Goal: Information Seeking & Learning: Learn about a topic

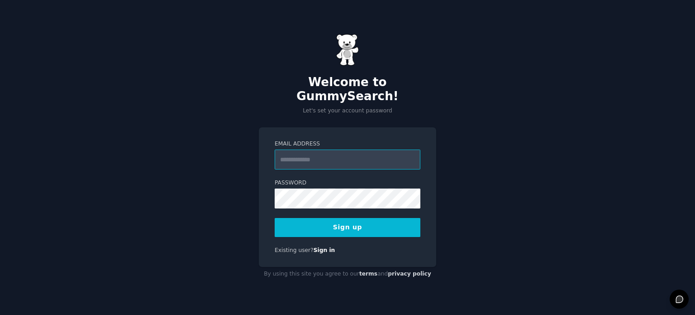
click at [320, 149] on input "Email Address" at bounding box center [348, 159] width 146 height 20
type input "**********"
click at [348, 219] on button "Sign up" at bounding box center [348, 227] width 146 height 19
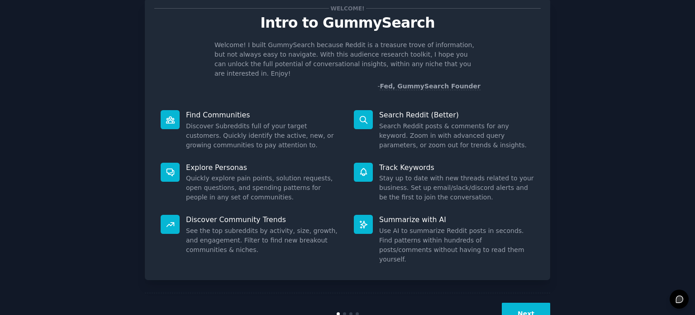
scroll to position [39, 0]
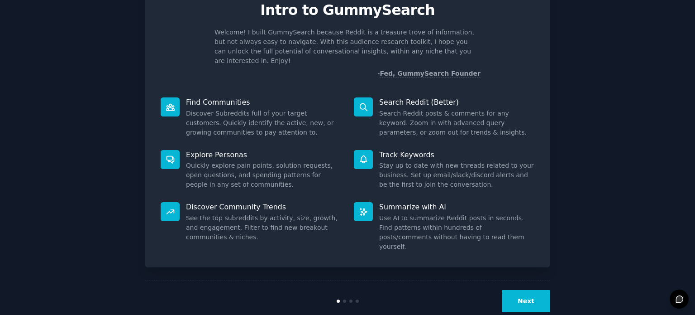
click at [532, 290] on button "Next" at bounding box center [526, 301] width 48 height 22
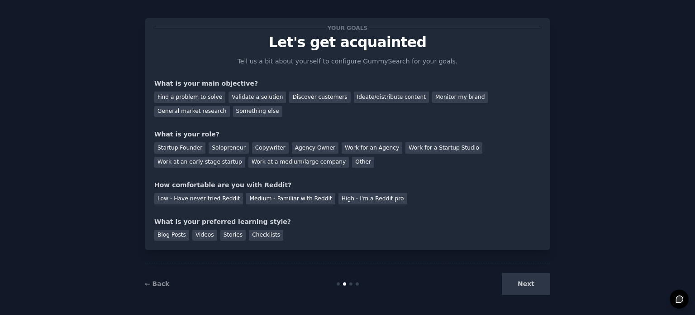
scroll to position [9, 0]
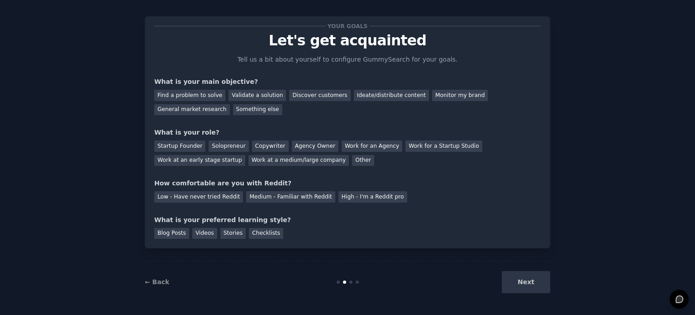
click at [524, 286] on div "Next" at bounding box center [482, 282] width 135 height 22
click at [528, 283] on div "Next" at bounding box center [482, 282] width 135 height 22
click at [197, 96] on div "Find a problem to solve" at bounding box center [189, 95] width 71 height 11
click at [243, 97] on div "Validate a solution" at bounding box center [257, 95] width 57 height 11
click at [208, 96] on div "Find a problem to solve" at bounding box center [189, 95] width 71 height 11
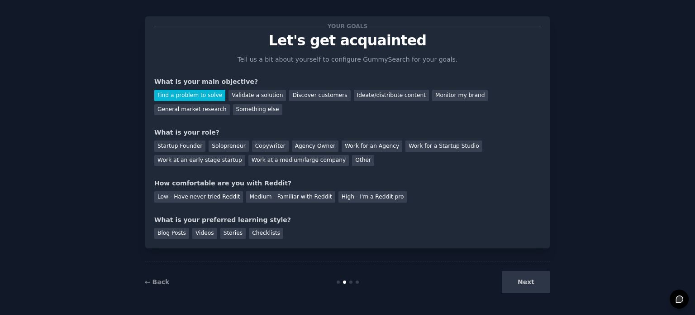
click at [526, 289] on div "Next" at bounding box center [482, 282] width 135 height 22
click at [524, 284] on div "Next" at bounding box center [482, 282] width 135 height 22
click at [174, 146] on div "Startup Founder" at bounding box center [179, 145] width 51 height 11
click at [219, 146] on div "Solopreneur" at bounding box center [229, 145] width 40 height 11
click at [184, 199] on div "Low - Have never tried Reddit" at bounding box center [198, 196] width 89 height 11
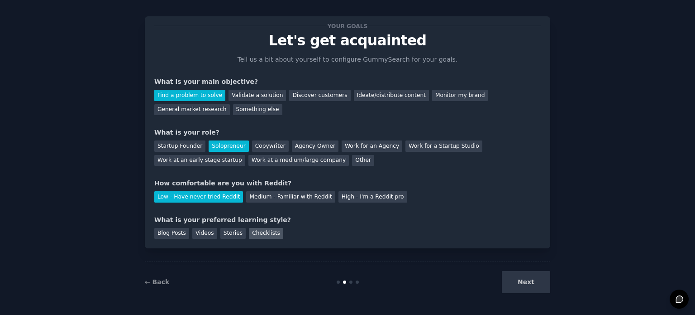
click at [253, 234] on div "Checklists" at bounding box center [266, 233] width 34 height 11
click at [529, 281] on button "Next" at bounding box center [526, 282] width 48 height 22
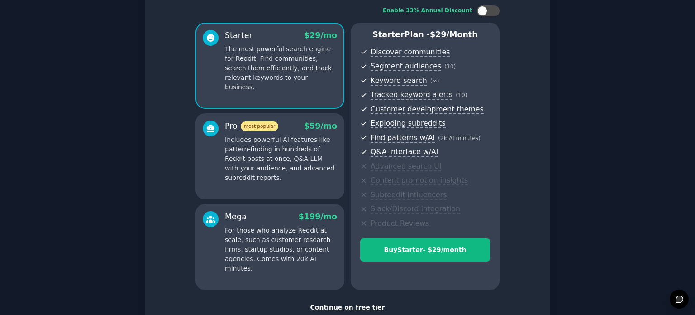
scroll to position [119, 0]
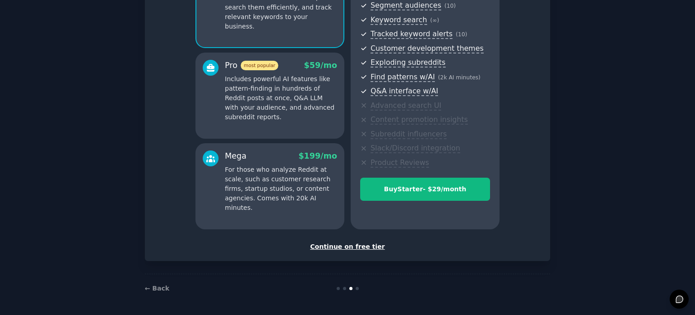
click at [353, 247] on div "Continue on free tier" at bounding box center [347, 247] width 386 height 10
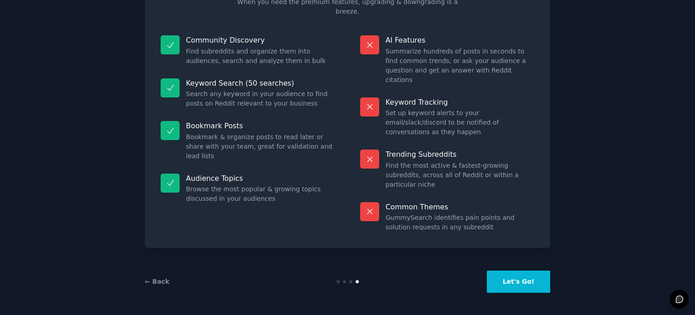
scroll to position [38, 0]
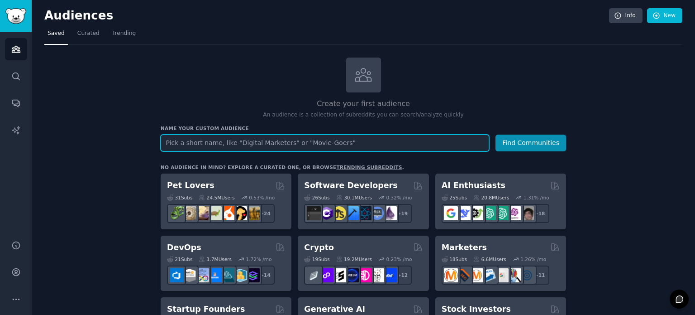
scroll to position [136, 0]
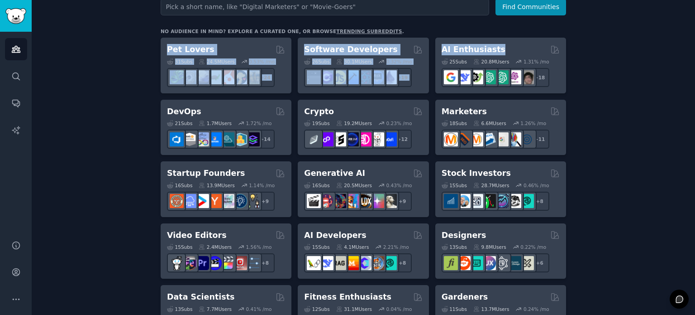
drag, startPoint x: 512, startPoint y: 48, endPoint x: 596, endPoint y: 33, distance: 85.8
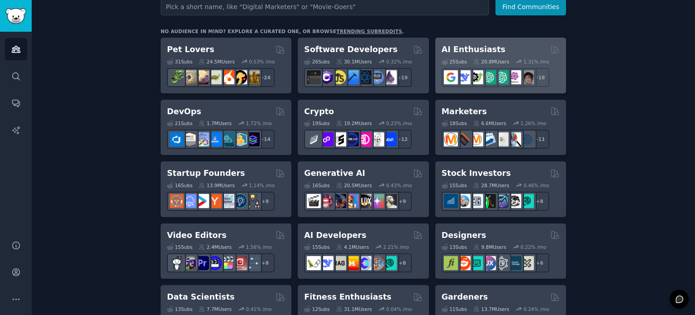
click at [522, 38] on div "AI Enthusiasts 25 Sub s 20.8M Users 1.31 % /mo + 18" at bounding box center [500, 66] width 131 height 56
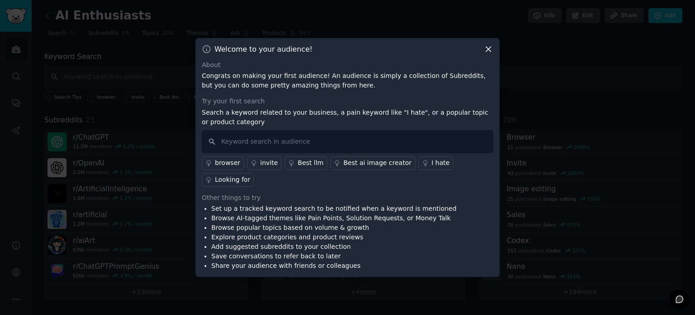
drag, startPoint x: 489, startPoint y: 56, endPoint x: 480, endPoint y: 57, distance: 8.6
click at [489, 54] on icon at bounding box center [489, 49] width 10 height 10
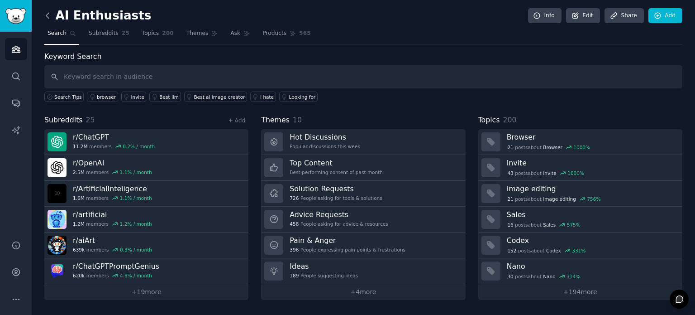
click at [51, 14] on icon at bounding box center [48, 16] width 10 height 10
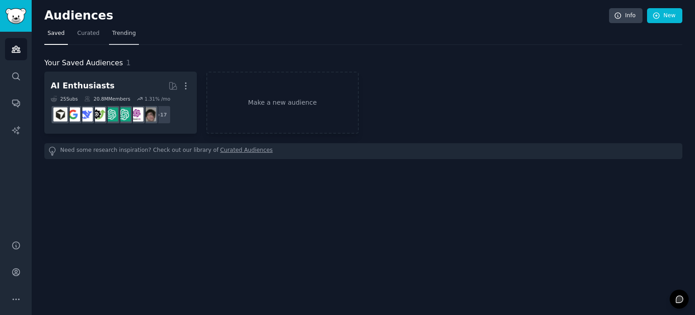
click at [119, 33] on span "Trending" at bounding box center [124, 33] width 24 height 8
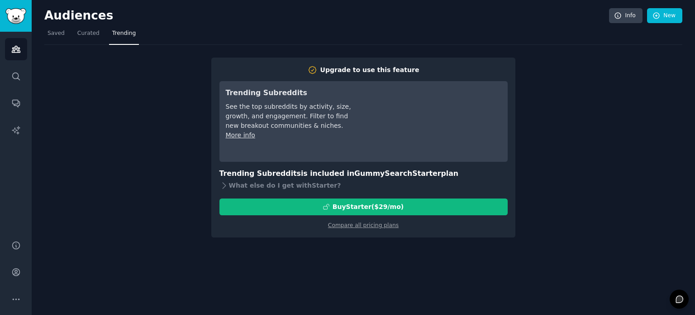
click at [103, 33] on nav "Saved Curated Trending" at bounding box center [363, 35] width 638 height 19
click at [91, 33] on span "Curated" at bounding box center [88, 33] width 22 height 8
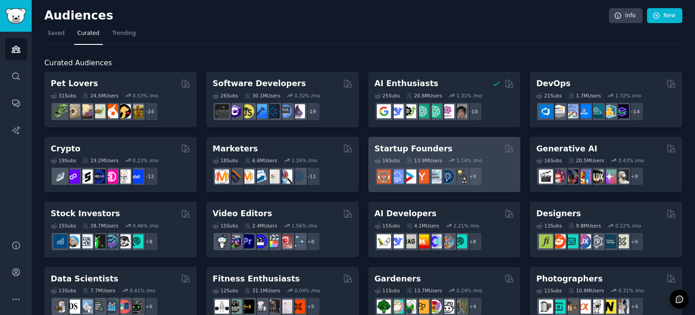
click at [459, 150] on div "Startup Founders" at bounding box center [445, 148] width 140 height 11
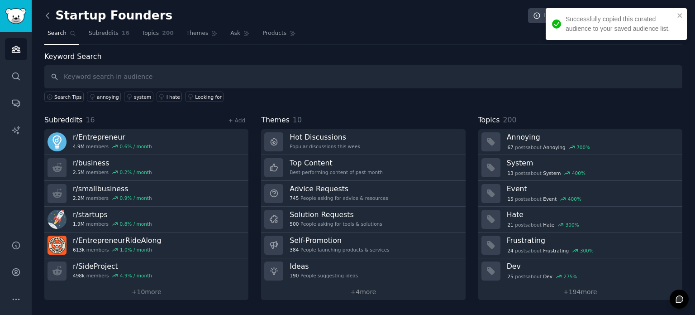
click at [48, 11] on icon at bounding box center [48, 16] width 10 height 10
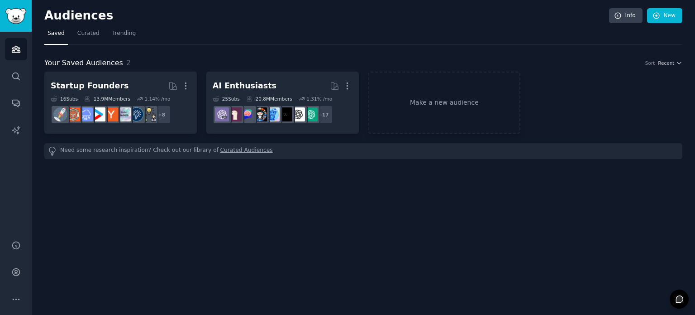
drag, startPoint x: 89, startPoint y: 29, endPoint x: 100, endPoint y: 37, distance: 14.2
click at [89, 28] on link "Curated" at bounding box center [88, 35] width 29 height 19
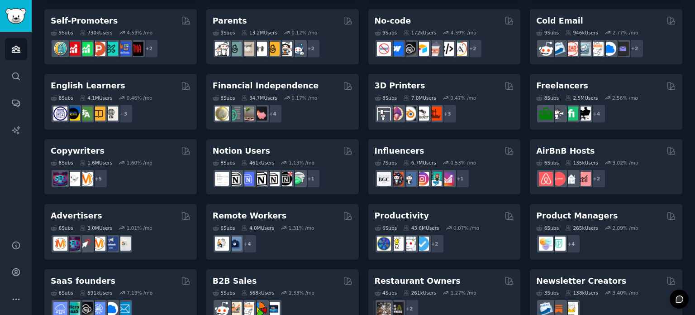
scroll to position [409, 0]
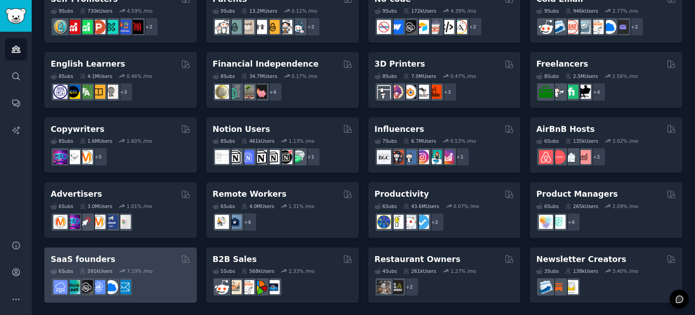
click at [139, 257] on div "SaaS founders" at bounding box center [121, 258] width 140 height 11
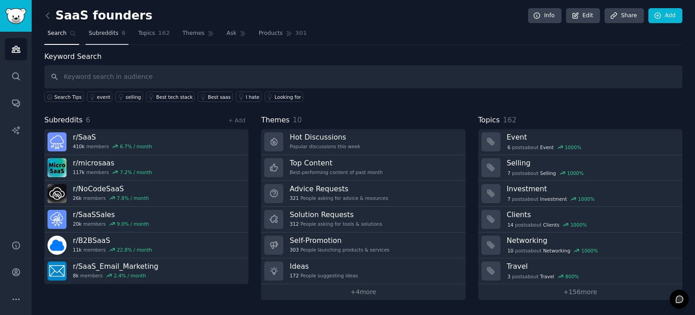
click at [104, 35] on span "Subreddits" at bounding box center [104, 33] width 30 height 8
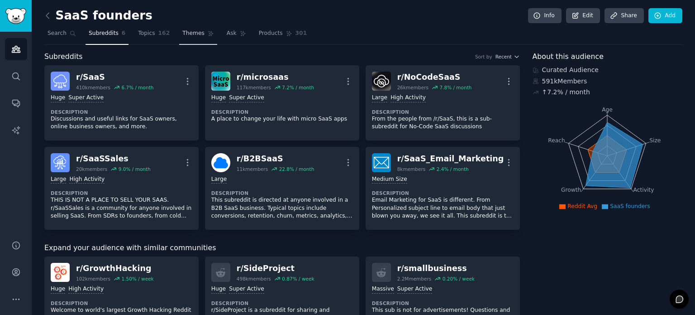
click at [182, 30] on span "Themes" at bounding box center [193, 33] width 22 height 8
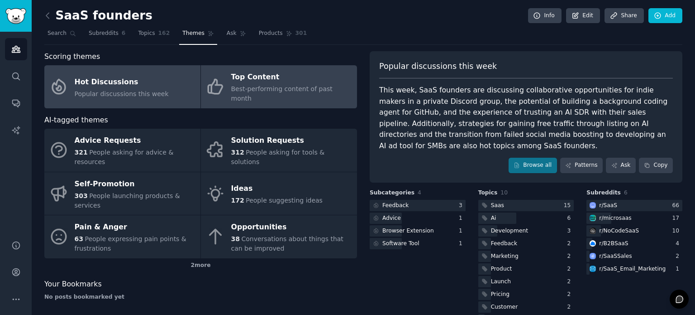
click at [258, 75] on div "Top Content" at bounding box center [291, 77] width 121 height 14
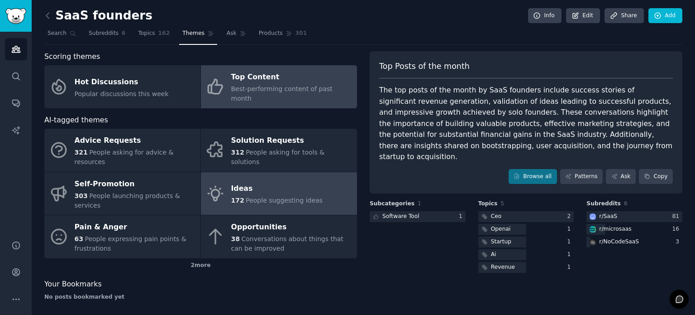
click at [274, 181] on div "Ideas" at bounding box center [276, 188] width 91 height 14
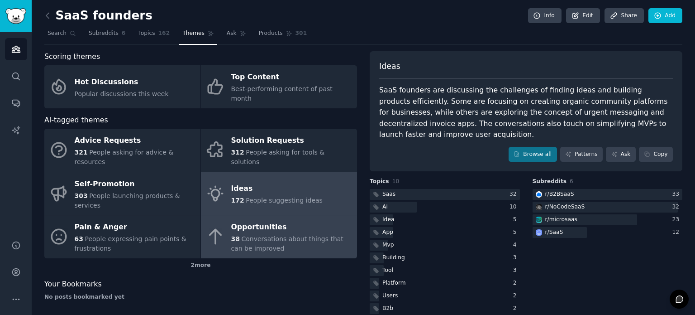
click at [269, 234] on div "38 Conversations about things that can be improved" at bounding box center [291, 243] width 121 height 19
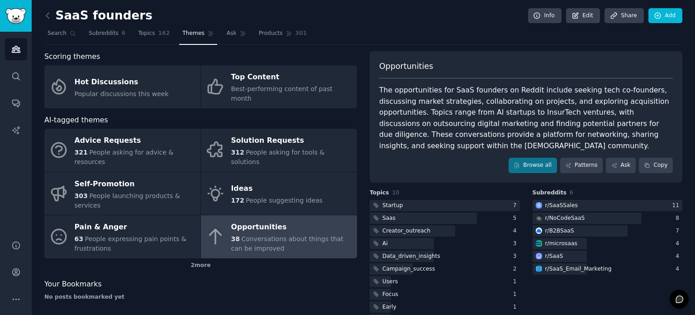
click at [41, 14] on div "SaaS founders Info Edit Share Add Search Subreddits 6 Topics 162 Themes Ask Pro…" at bounding box center [363, 169] width 663 height 339
click at [48, 15] on icon at bounding box center [48, 16] width 10 height 10
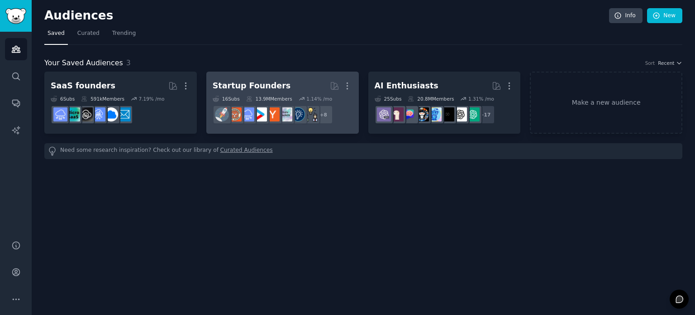
click at [300, 80] on h2 "Startup Founders More" at bounding box center [283, 86] width 140 height 16
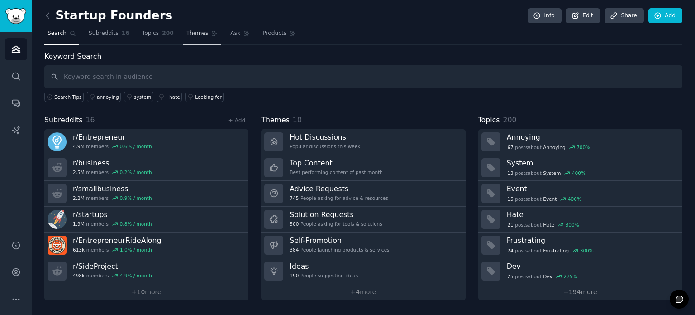
click at [186, 30] on span "Themes" at bounding box center [197, 33] width 22 height 8
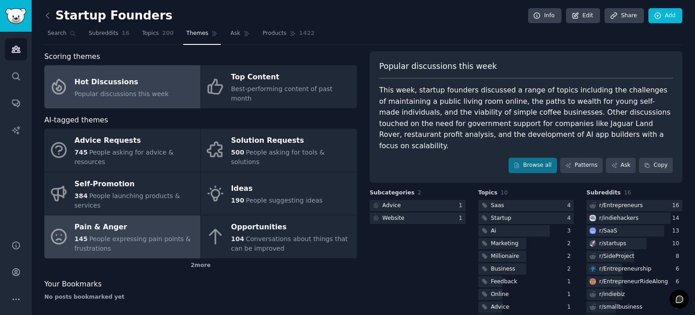
click at [124, 227] on link "Pain & Anger 145 People expressing pain points & frustrations" at bounding box center [122, 236] width 156 height 43
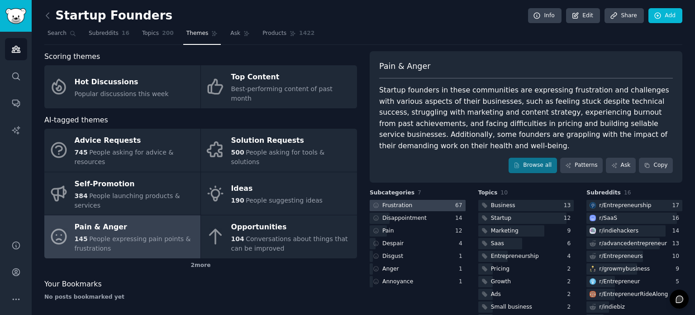
click at [431, 200] on div at bounding box center [418, 205] width 96 height 11
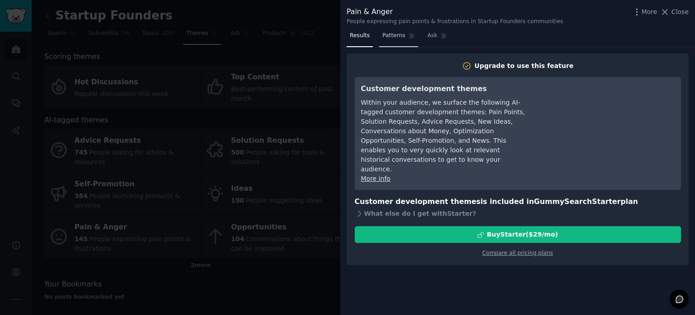
click at [388, 36] on span "Patterns" at bounding box center [393, 36] width 23 height 8
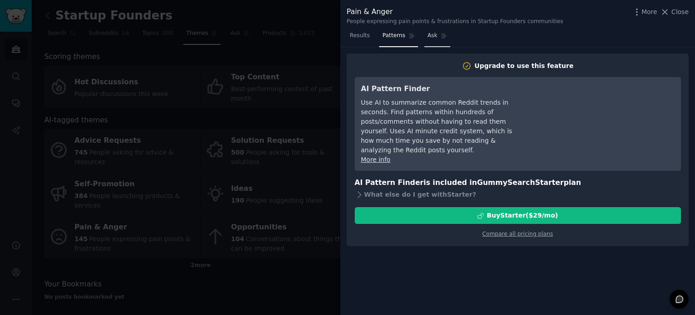
click at [429, 36] on span "Ask" at bounding box center [433, 36] width 10 height 8
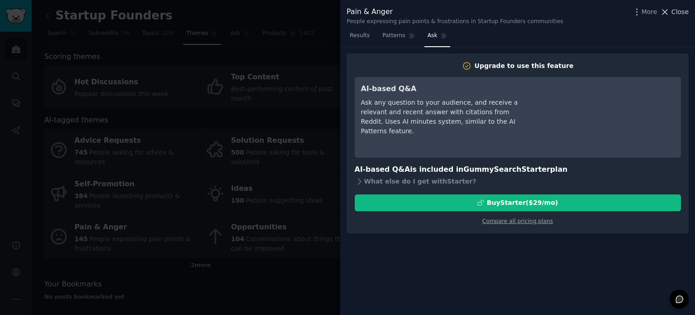
click at [686, 10] on span "Close" at bounding box center [680, 12] width 17 height 10
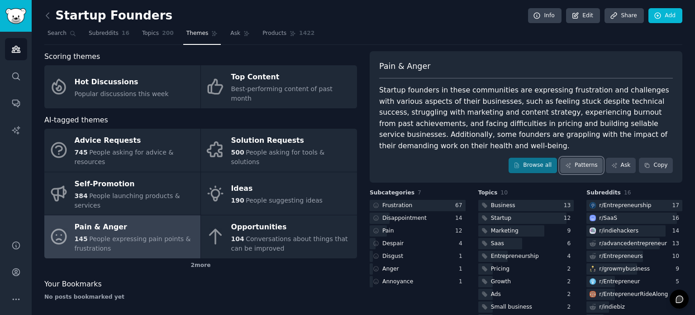
click at [590, 157] on link "Patterns" at bounding box center [581, 164] width 43 height 15
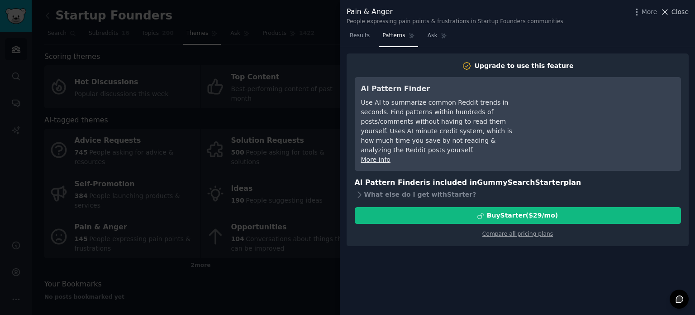
click at [681, 13] on span "Close" at bounding box center [680, 12] width 17 height 10
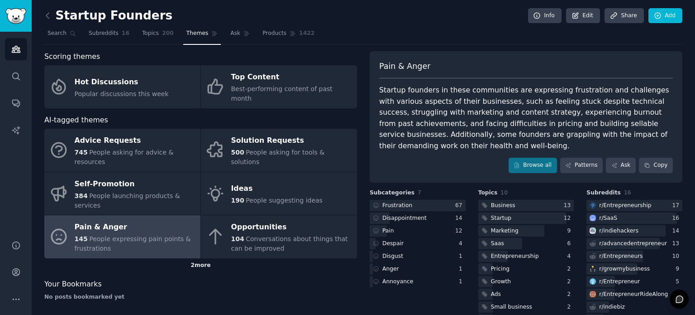
click at [202, 258] on div "2 more" at bounding box center [200, 265] width 313 height 14
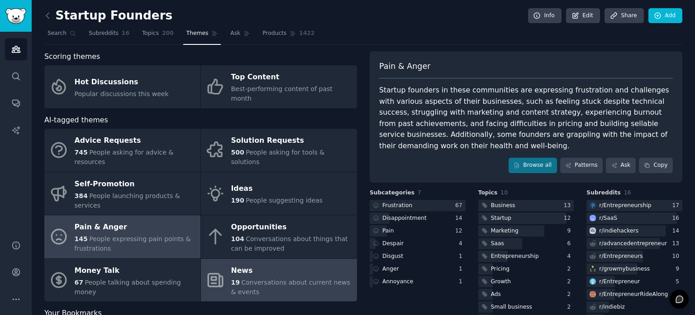
click at [270, 278] on span "Conversations about current news & events" at bounding box center [290, 286] width 119 height 17
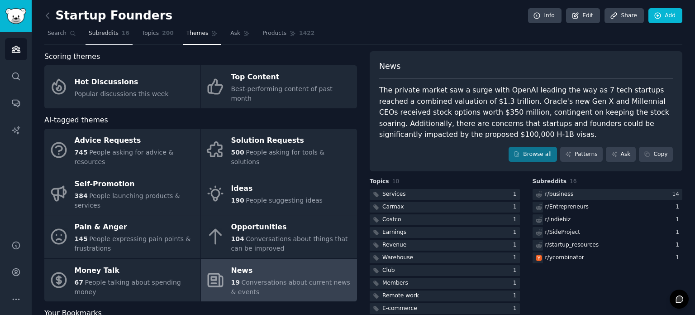
click at [94, 30] on span "Subreddits" at bounding box center [104, 33] width 30 height 8
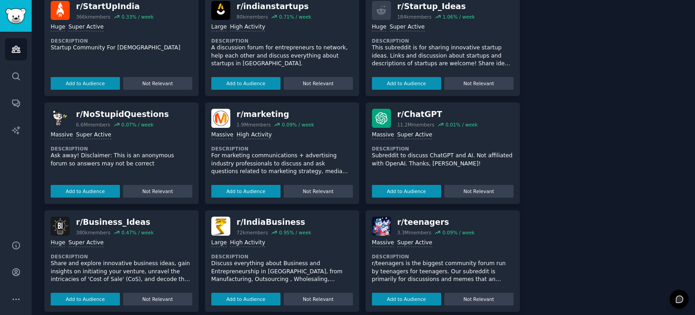
scroll to position [372, 0]
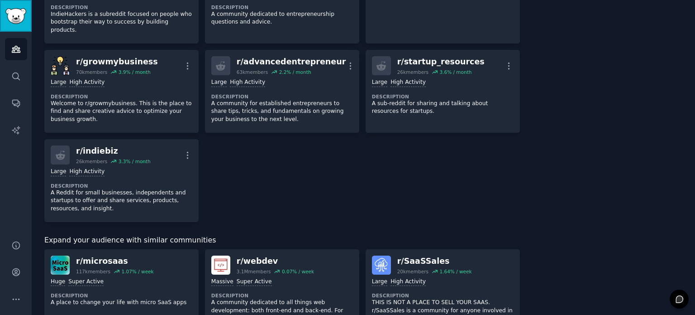
click at [13, 12] on img "Sidebar" at bounding box center [15, 16] width 21 height 16
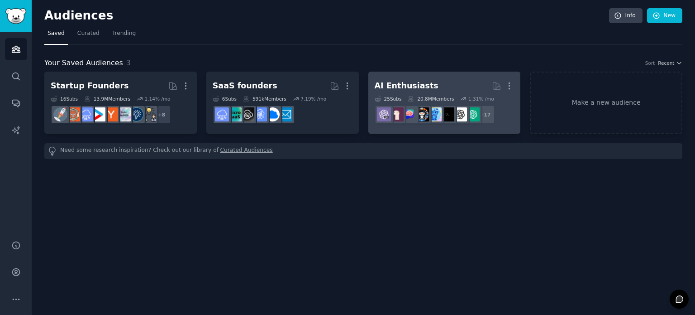
click at [463, 86] on h2 "AI Enthusiasts More" at bounding box center [445, 86] width 140 height 16
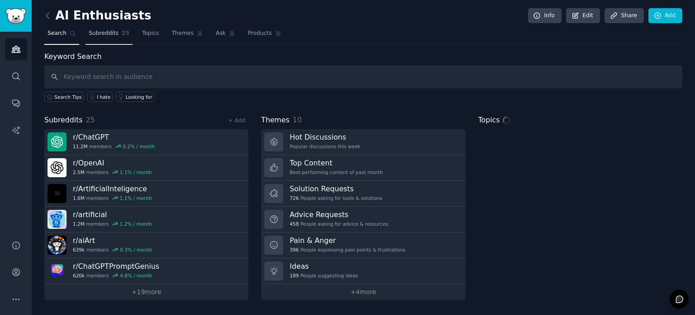
click at [103, 30] on span "Subreddits" at bounding box center [104, 33] width 30 height 8
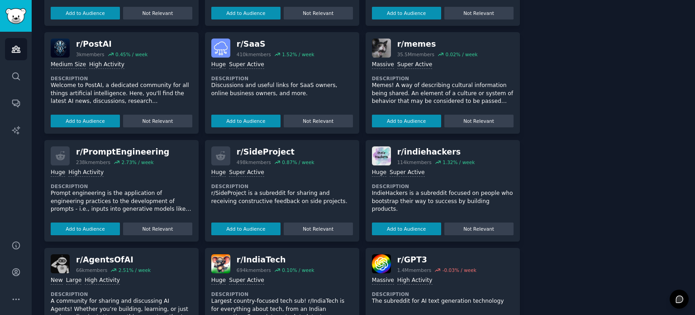
scroll to position [858, 0]
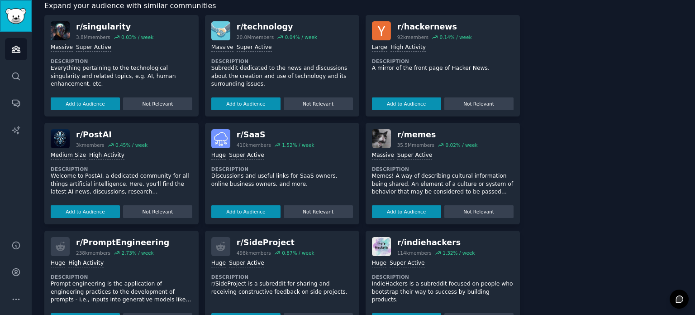
click at [13, 18] on img "Sidebar" at bounding box center [15, 16] width 21 height 16
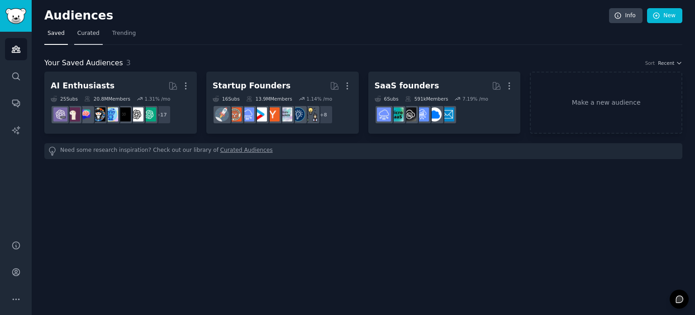
click at [87, 32] on span "Curated" at bounding box center [88, 33] width 22 height 8
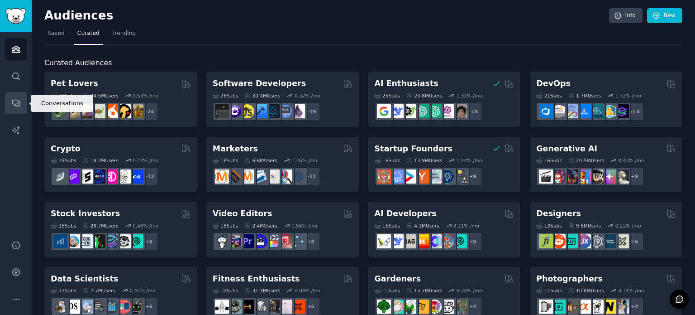
click at [18, 92] on link "Conversations" at bounding box center [16, 103] width 22 height 22
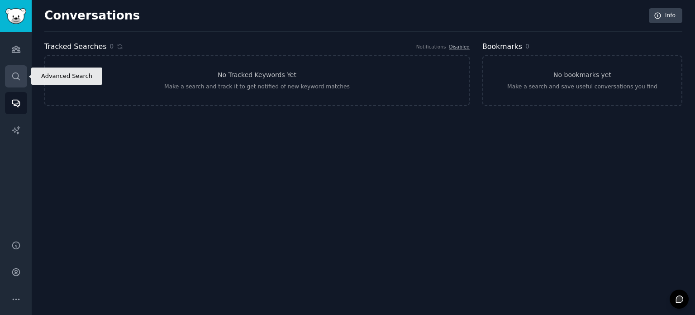
click at [14, 73] on icon "Sidebar" at bounding box center [16, 76] width 10 height 10
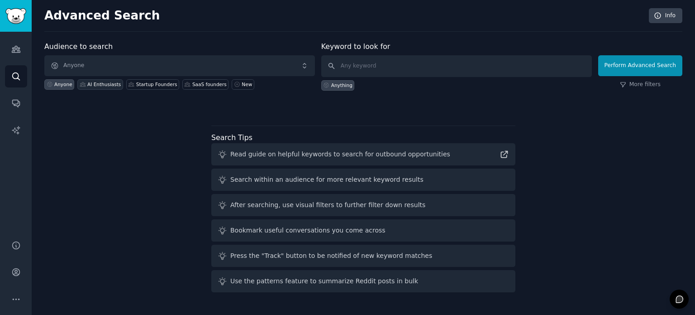
click at [93, 85] on div "AI Enthusiasts" at bounding box center [103, 84] width 33 height 6
click at [62, 83] on div "Anyone" at bounding box center [63, 84] width 18 height 6
click at [10, 45] on link "Audiences" at bounding box center [16, 49] width 22 height 22
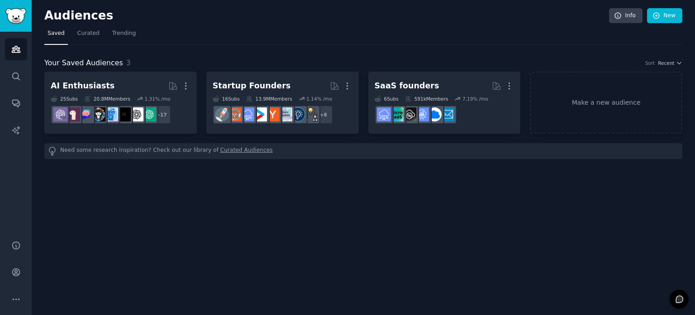
click at [236, 152] on link "Curated Audiences" at bounding box center [246, 151] width 52 height 10
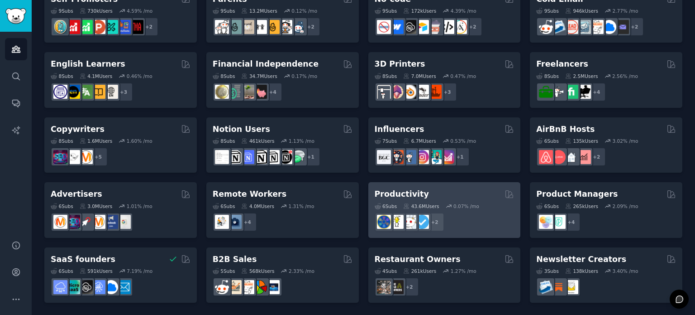
scroll to position [47, 0]
